Goal: Transaction & Acquisition: Download file/media

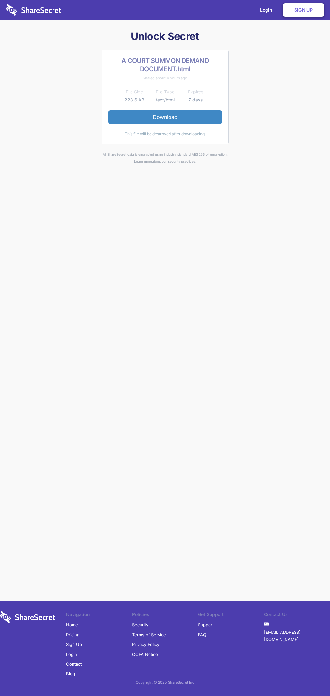
click at [165, 117] on link "Download" at bounding box center [165, 117] width 114 height 14
